Goal: Transaction & Acquisition: Purchase product/service

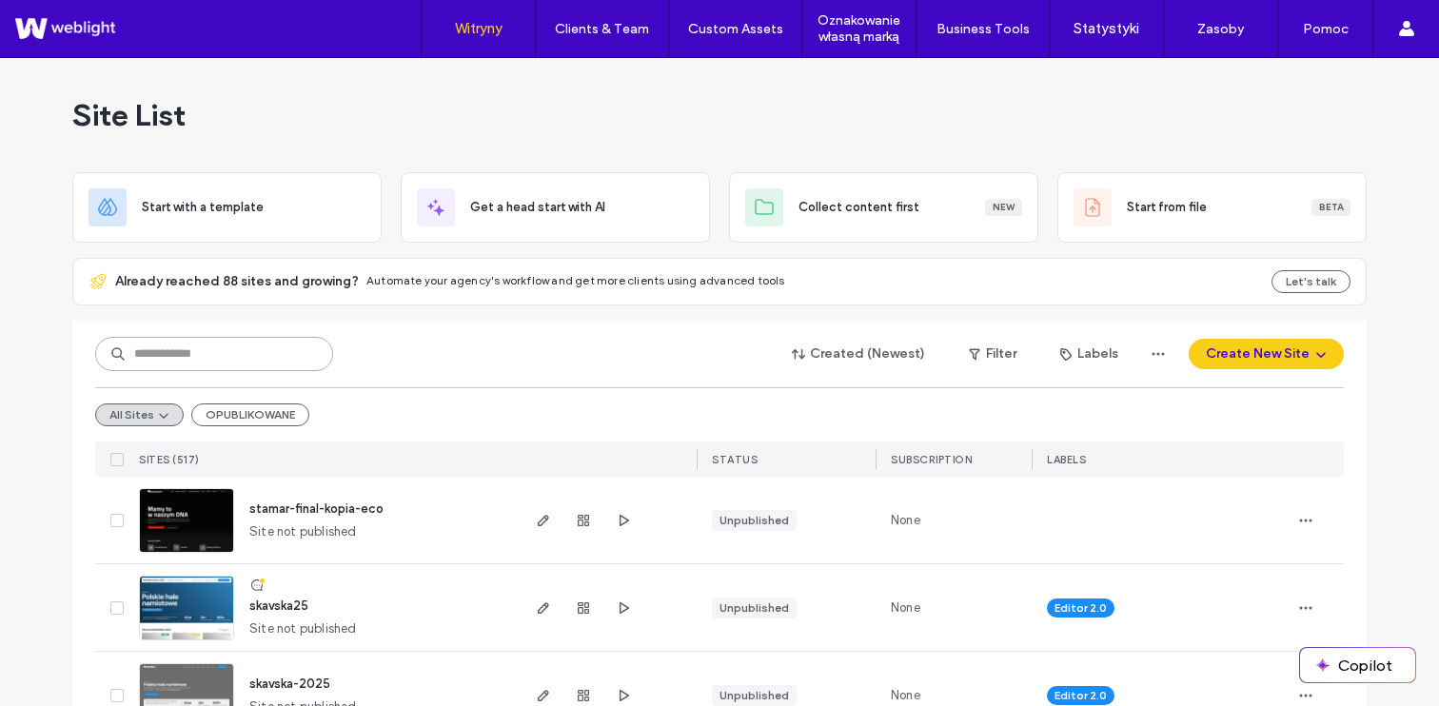
click at [275, 350] on input at bounding box center [214, 354] width 238 height 34
type input "******"
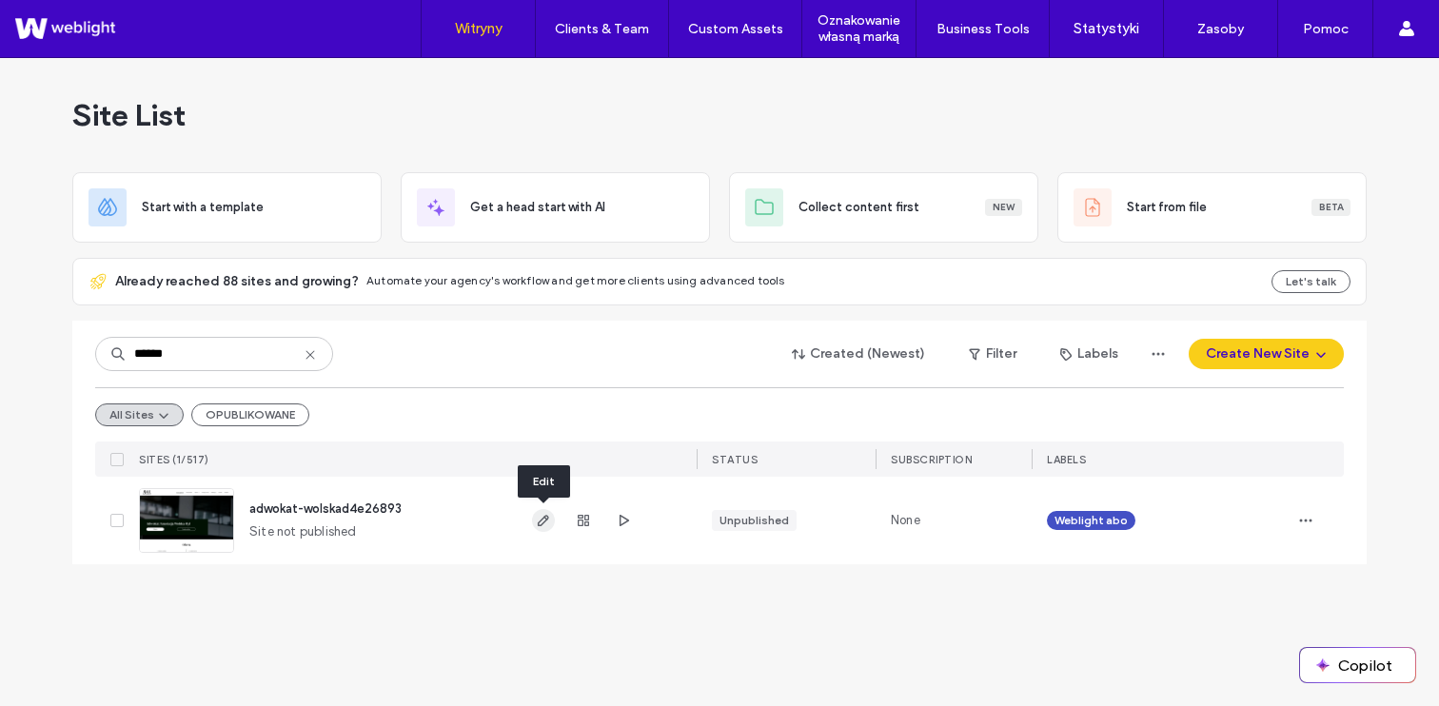
click at [553, 523] on span "button" at bounding box center [543, 520] width 23 height 23
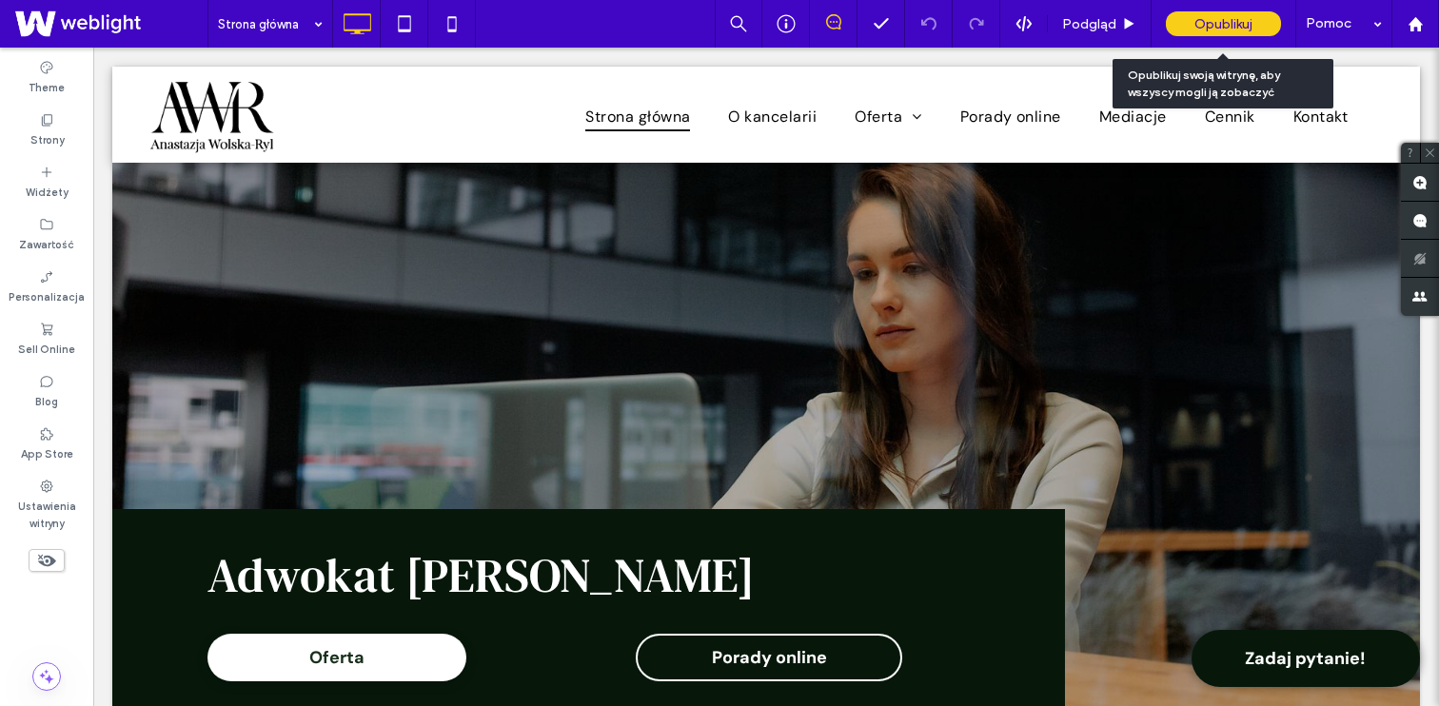
click at [1237, 17] on span "Opublikuj" at bounding box center [1223, 24] width 58 height 16
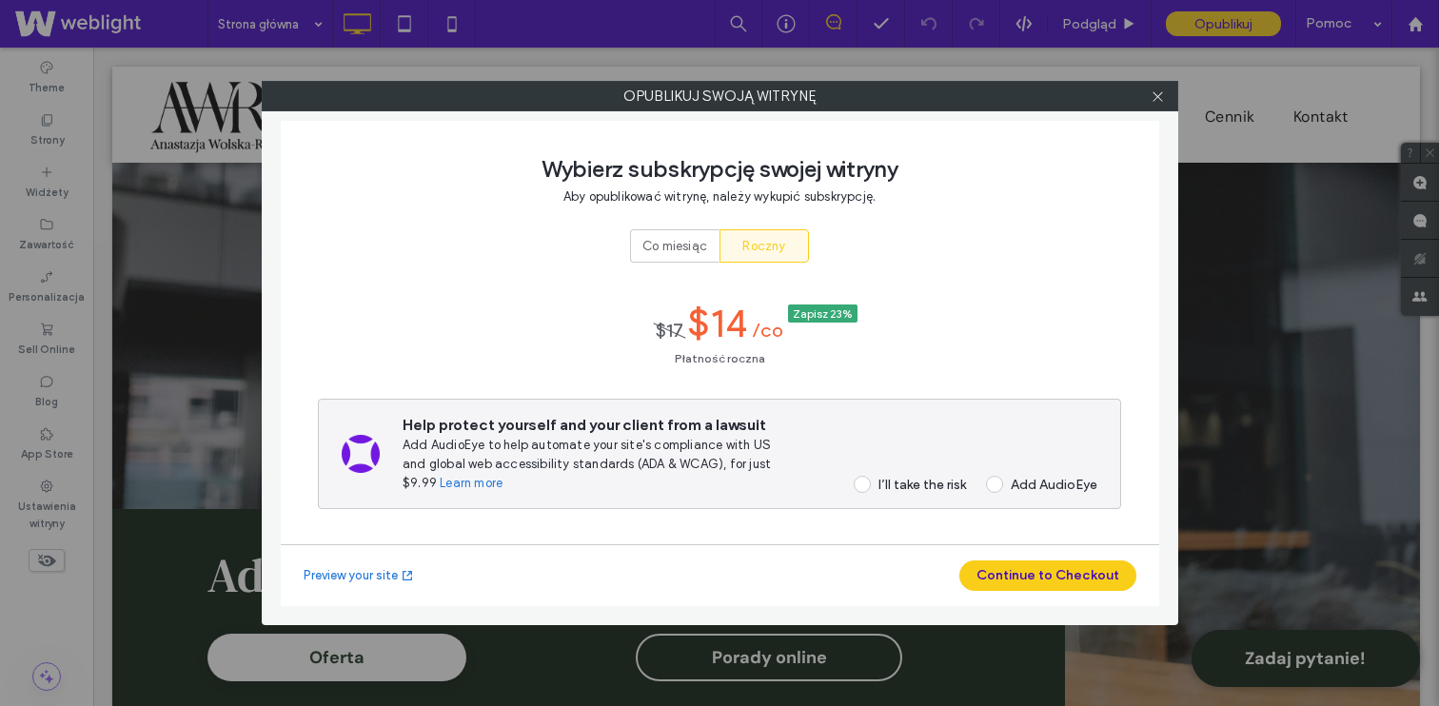
click at [860, 476] on span at bounding box center [861, 484] width 17 height 17
click at [1030, 573] on button "Continue to Checkout" at bounding box center [1047, 575] width 177 height 30
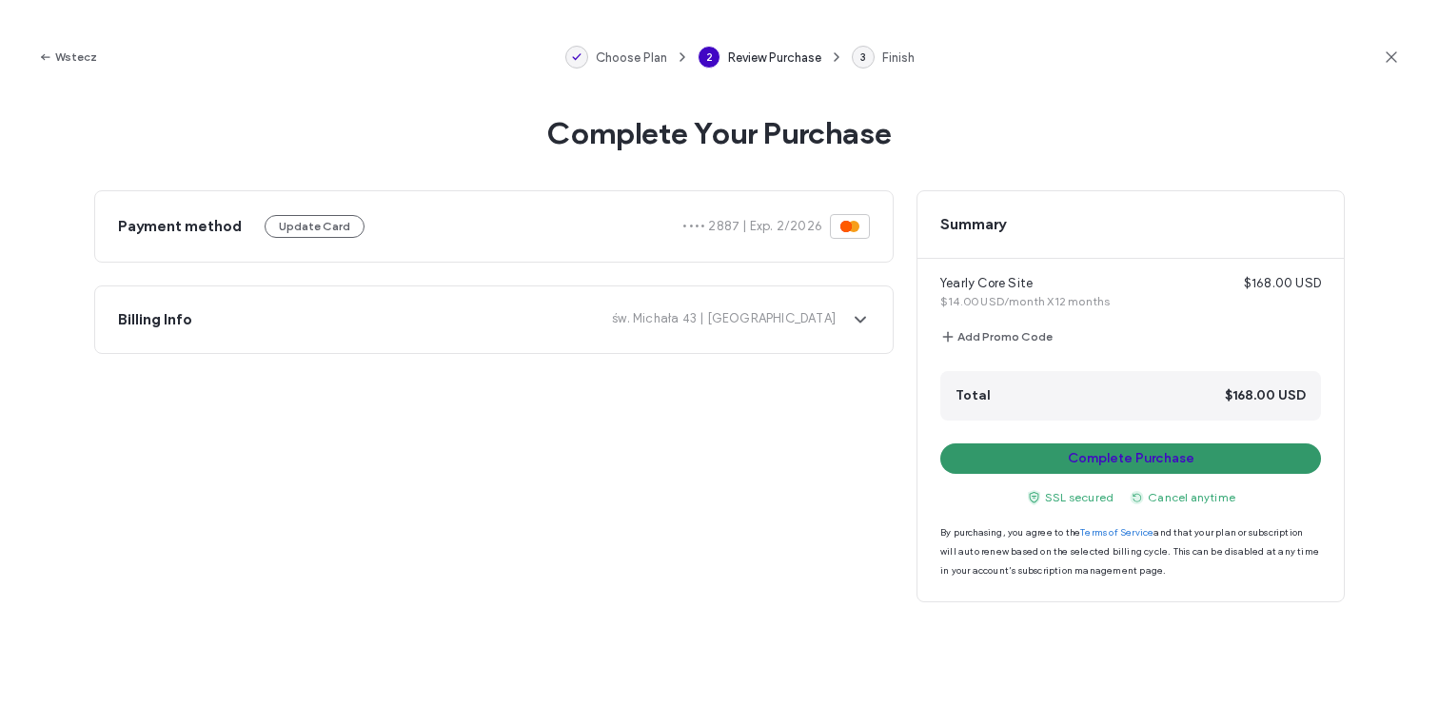
click at [995, 468] on button "Complete Purchase" at bounding box center [1130, 458] width 381 height 30
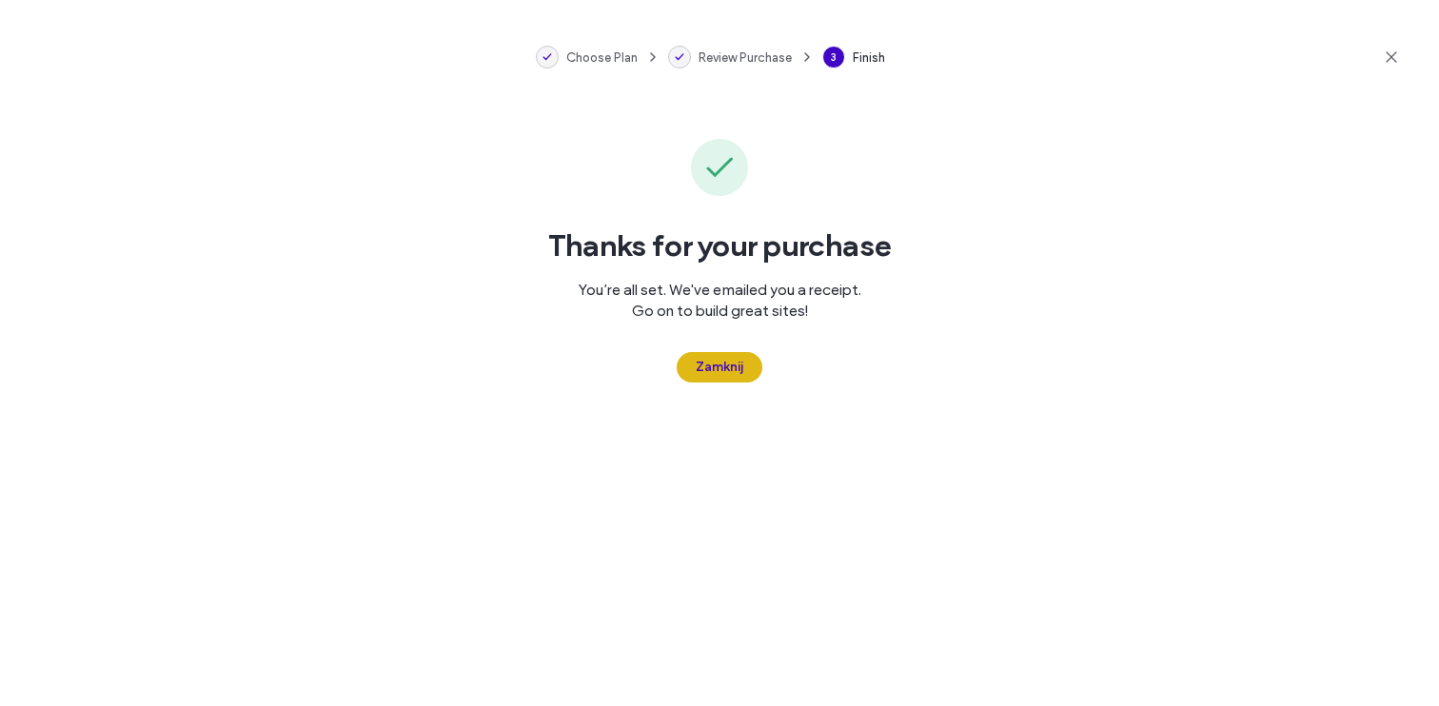
click at [735, 370] on button "Zamknij" at bounding box center [720, 367] width 86 height 30
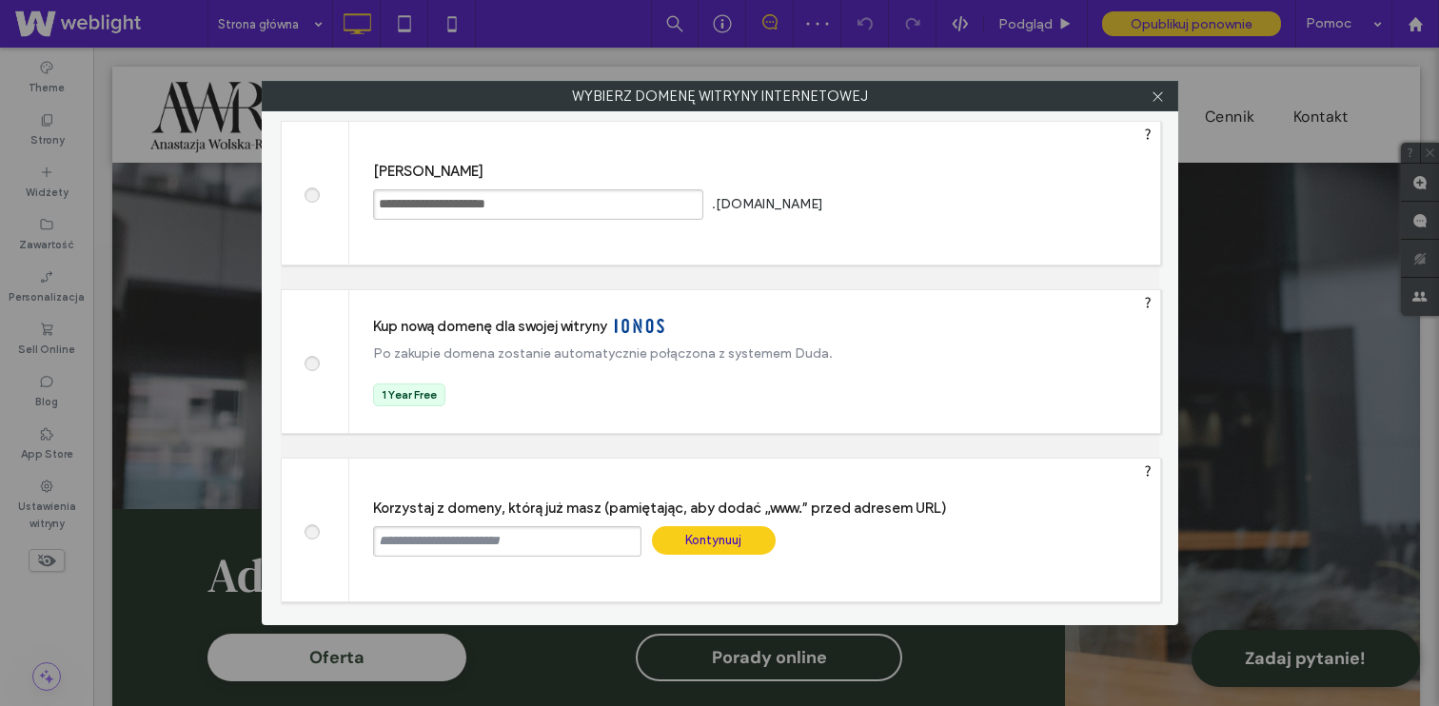
click at [555, 546] on input "text" at bounding box center [507, 541] width 268 height 30
type input "**********"
click at [678, 548] on div "Kontynuuj" at bounding box center [714, 540] width 124 height 29
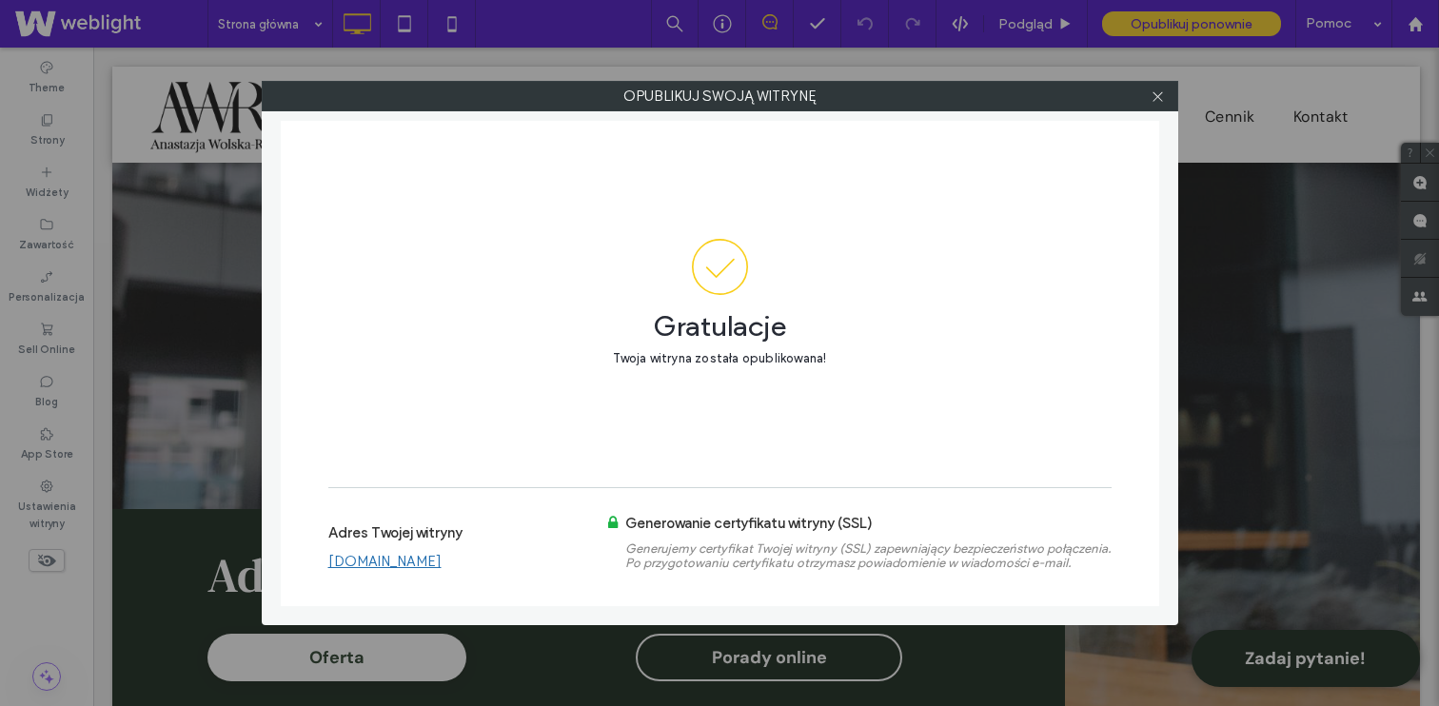
click at [441, 556] on link "www.kancelaria-awr.pl" at bounding box center [384, 561] width 113 height 17
